Goal: Information Seeking & Learning: Find specific fact

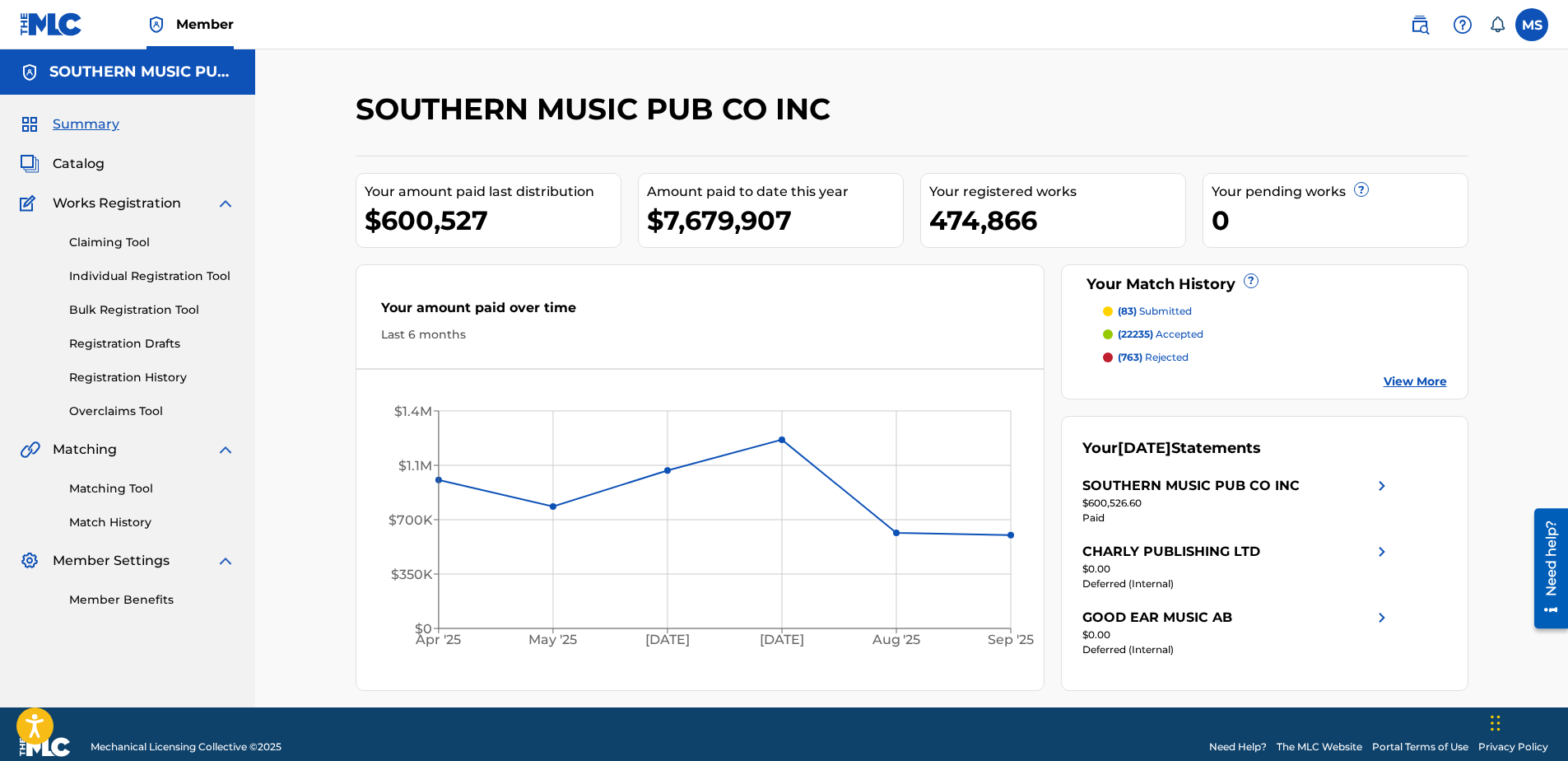
click at [72, 161] on span "Catalog" at bounding box center [78, 163] width 51 height 20
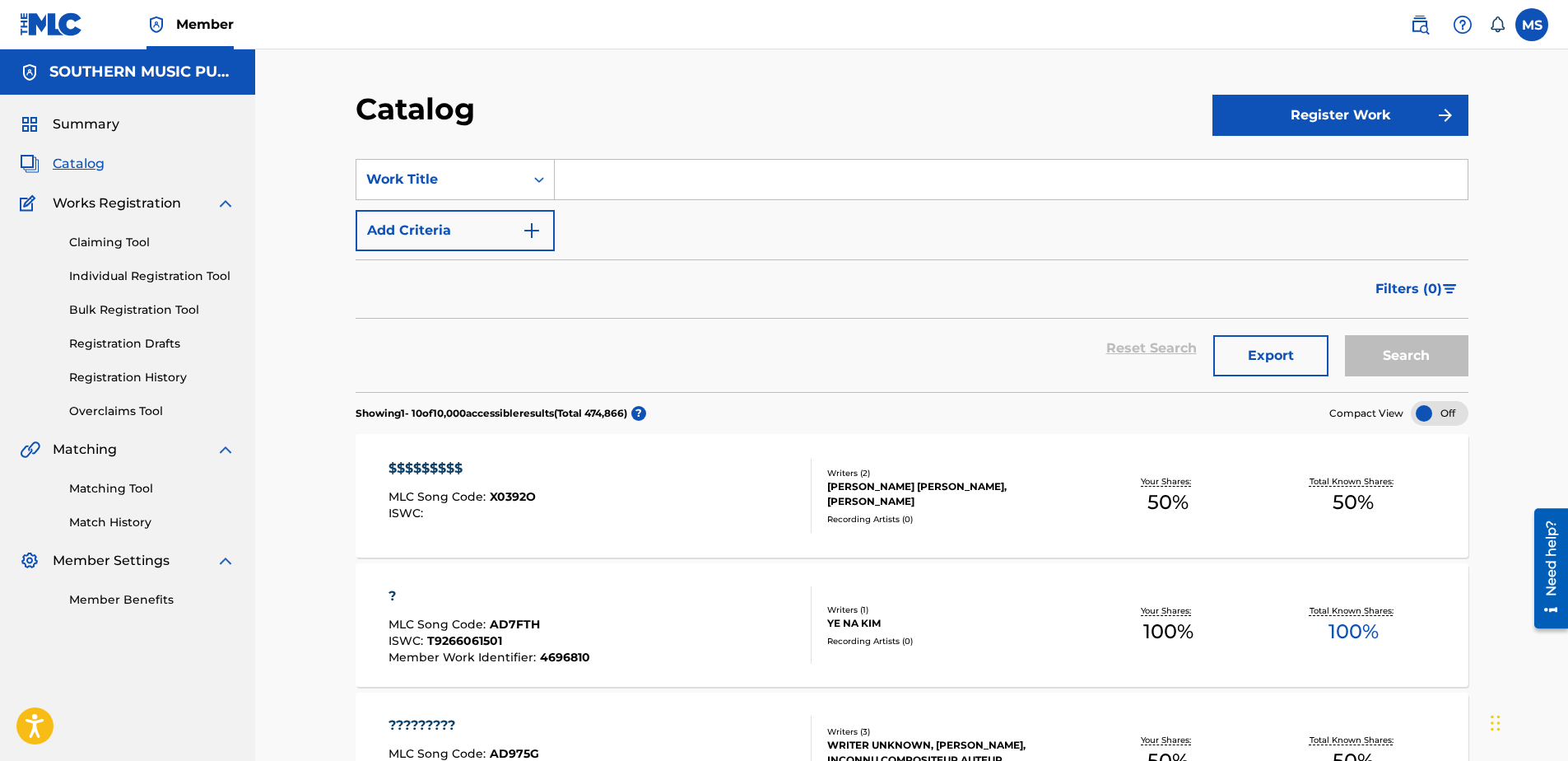
click at [673, 182] on input "Search Form" at bounding box center [1011, 179] width 913 height 39
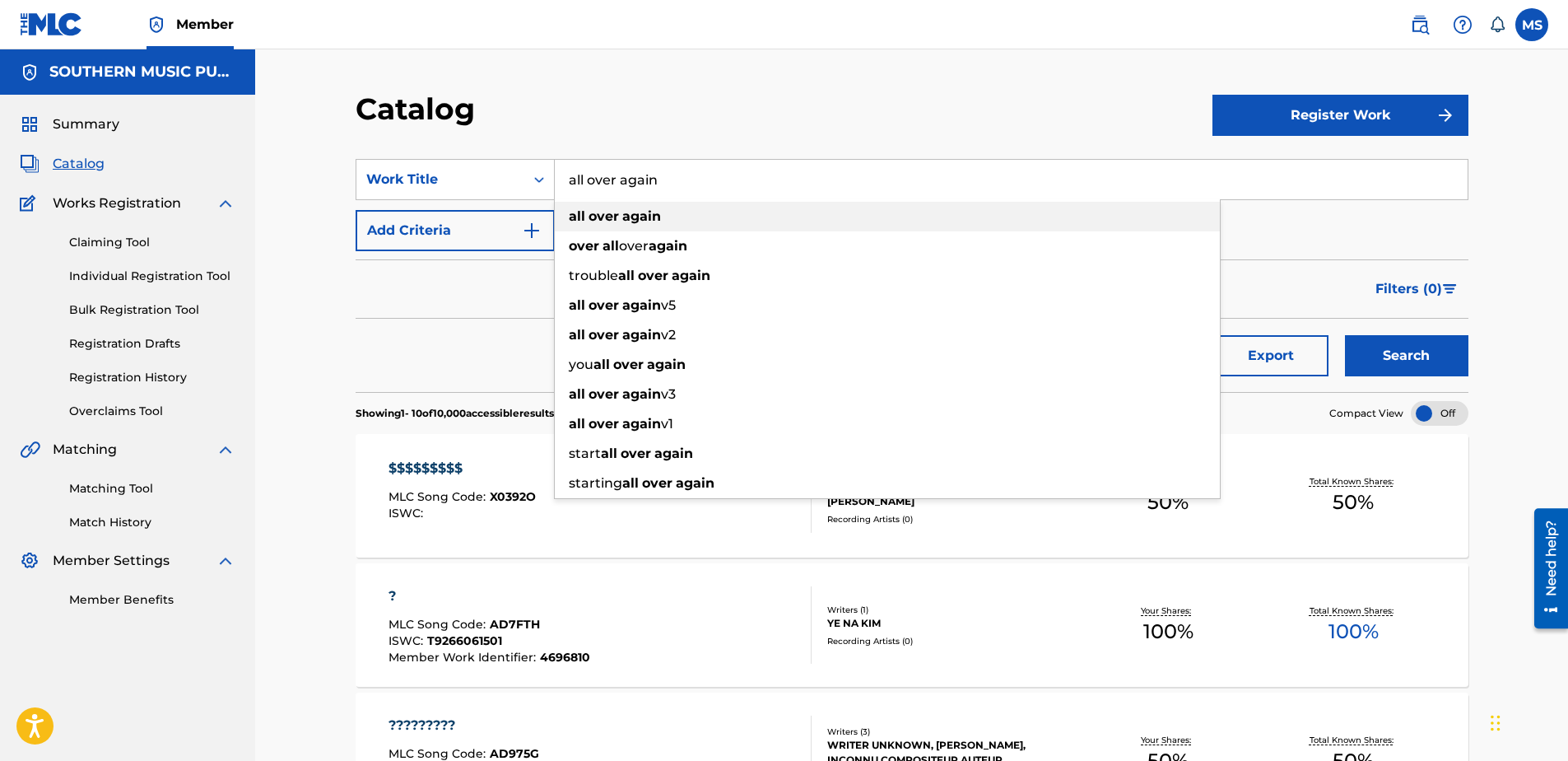
type input "all over again"
click at [600, 213] on strong "over" at bounding box center [604, 216] width 31 height 16
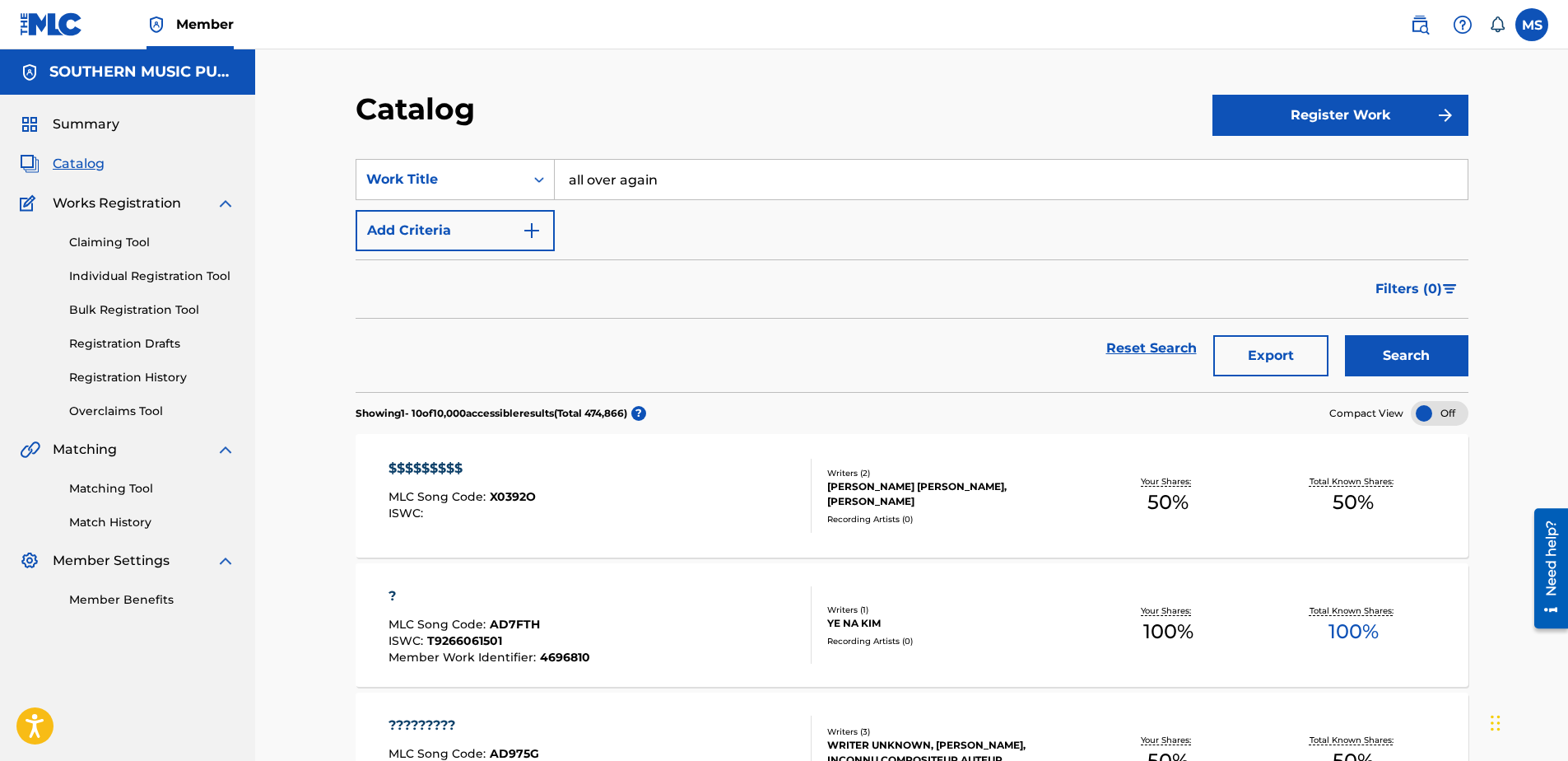
click at [1445, 356] on button "Search" at bounding box center [1407, 355] width 124 height 41
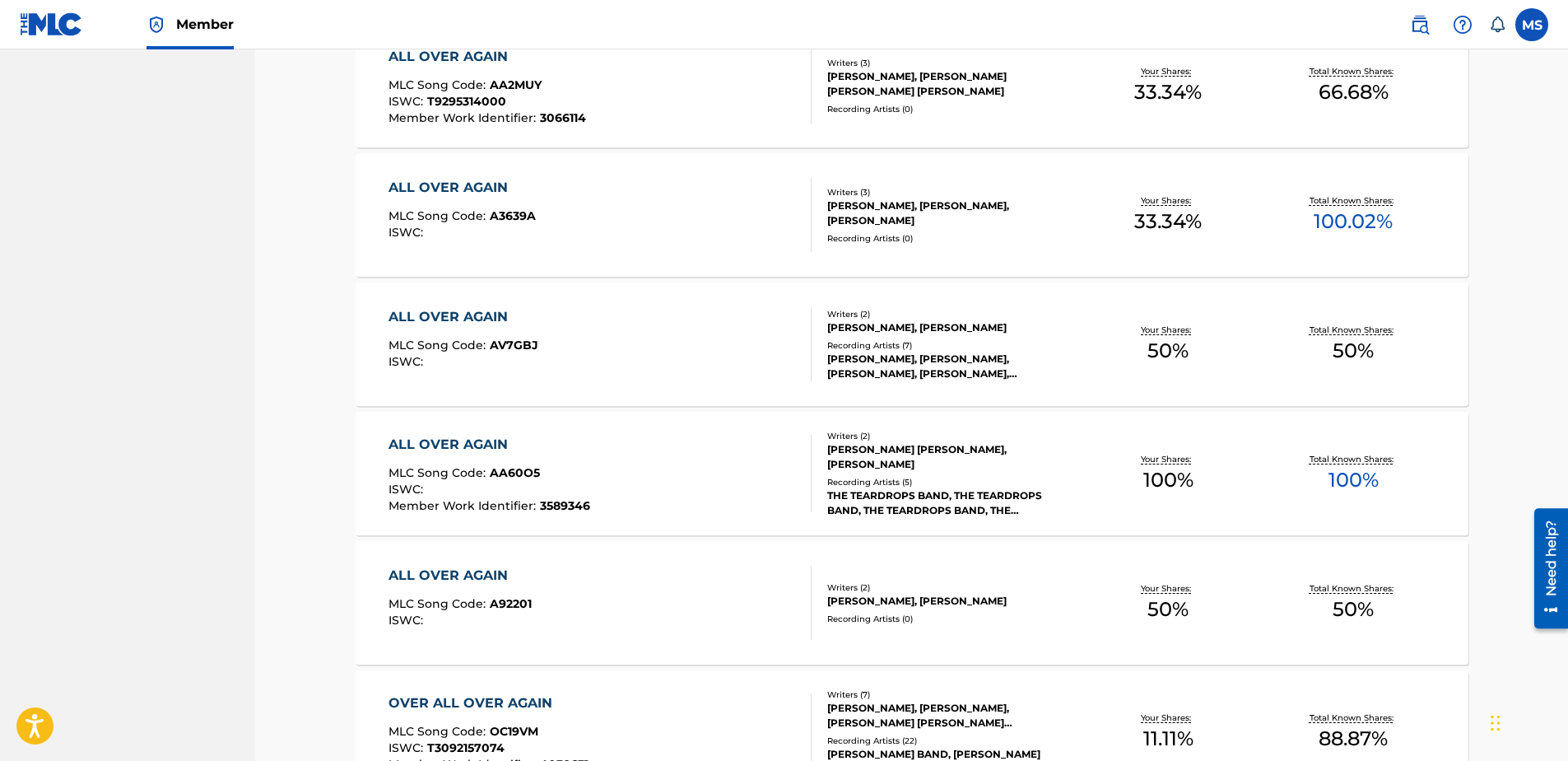
scroll to position [823, 0]
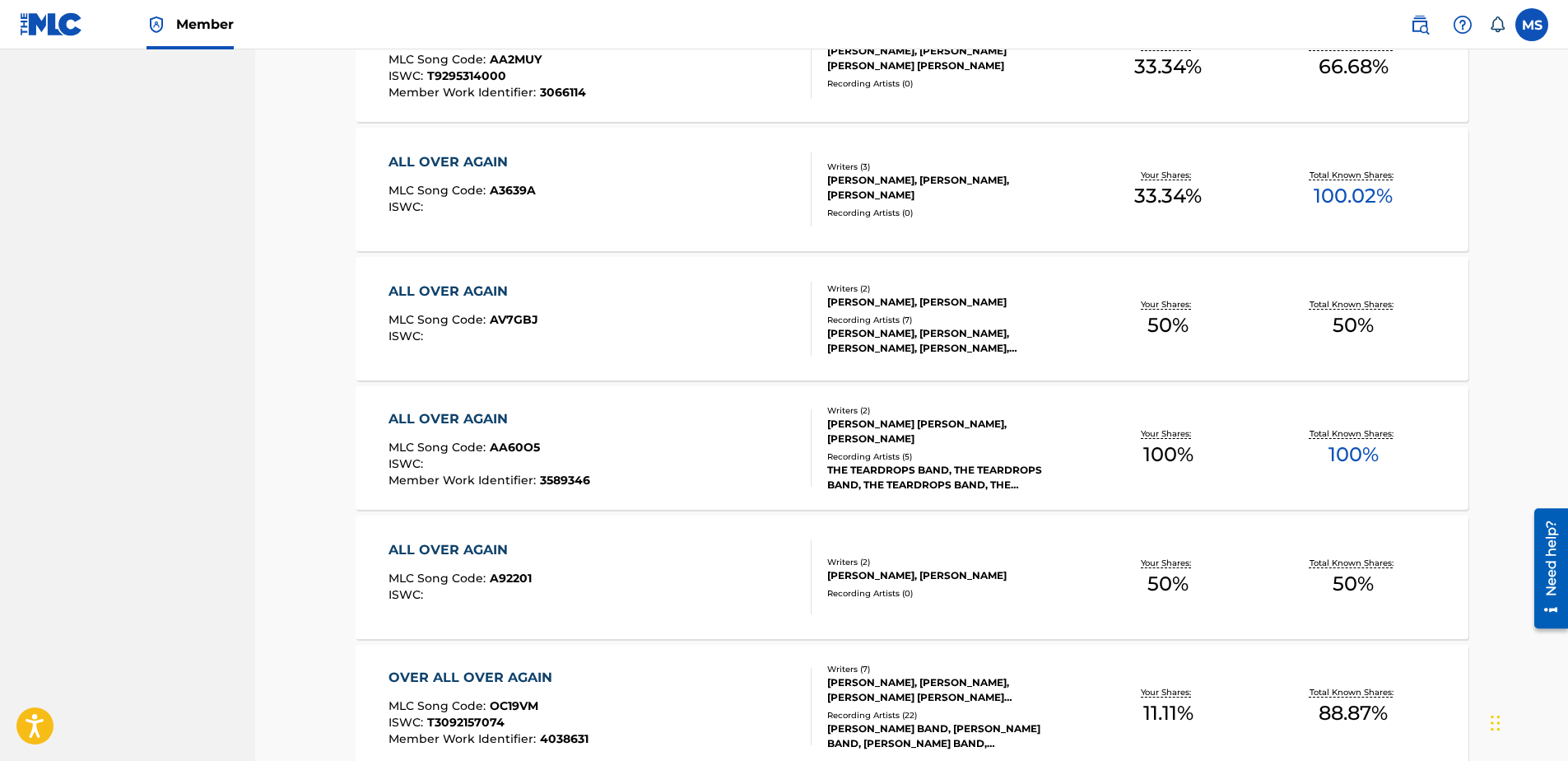
click at [463, 415] on div "ALL OVER AGAIN" at bounding box center [489, 419] width 202 height 20
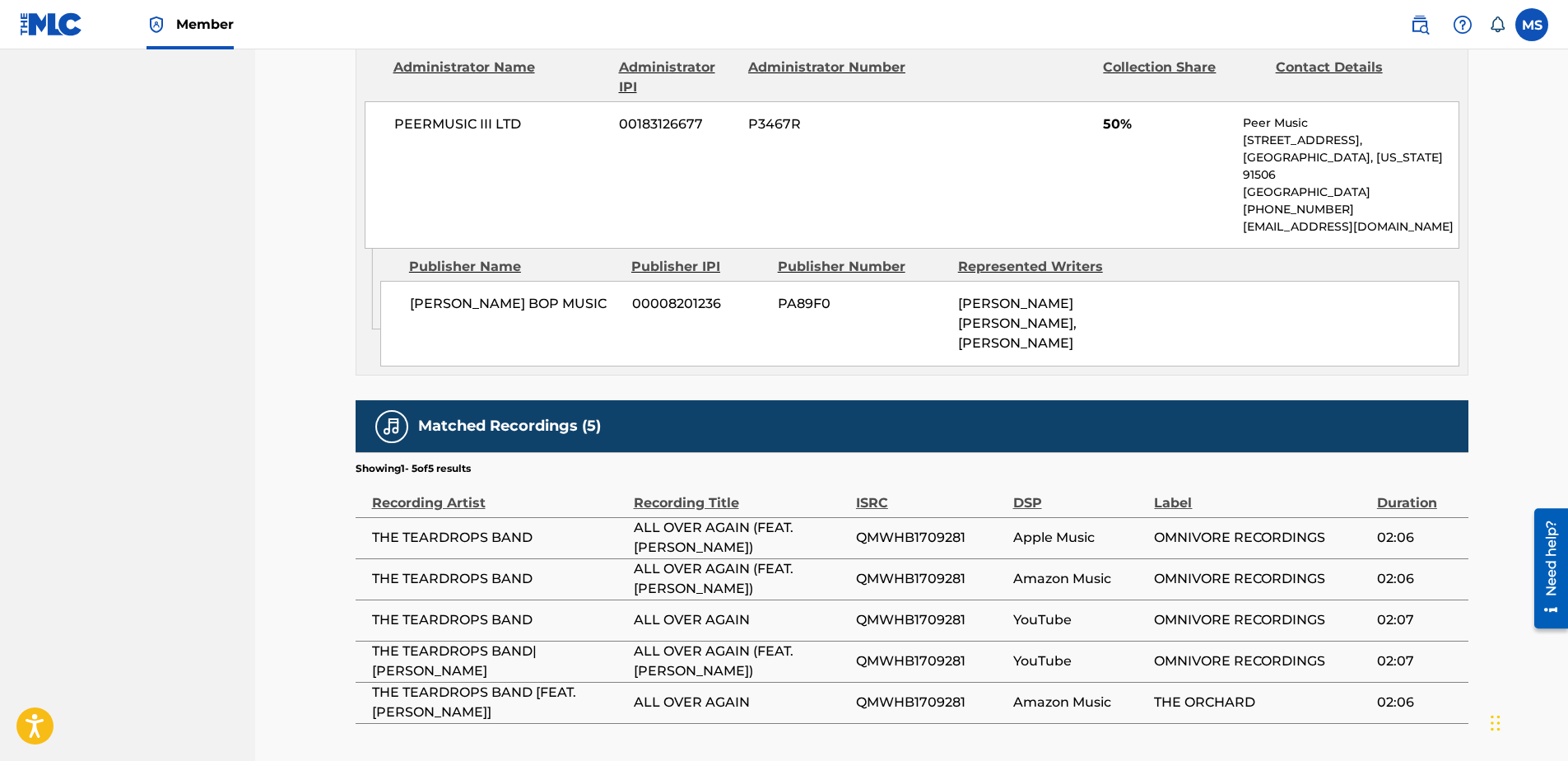
scroll to position [1153, 0]
